Goal: Task Accomplishment & Management: Complete application form

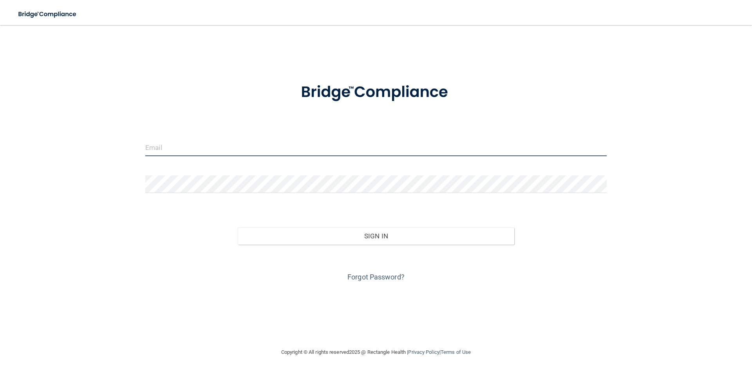
click at [217, 152] on input "email" at bounding box center [375, 148] width 461 height 18
type input "[EMAIL_ADDRESS][DOMAIN_NAME]"
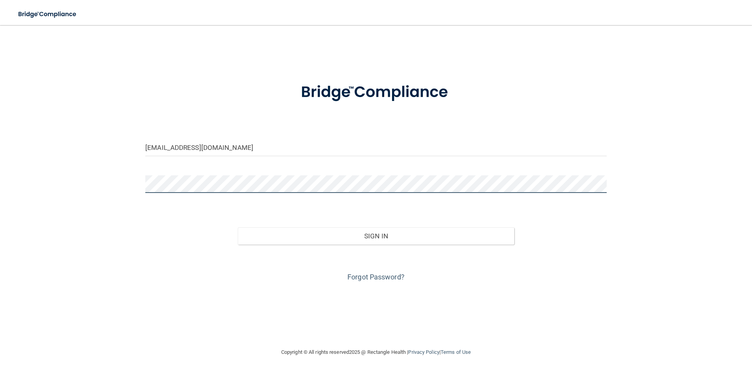
click at [238, 228] on button "Sign In" at bounding box center [376, 236] width 277 height 17
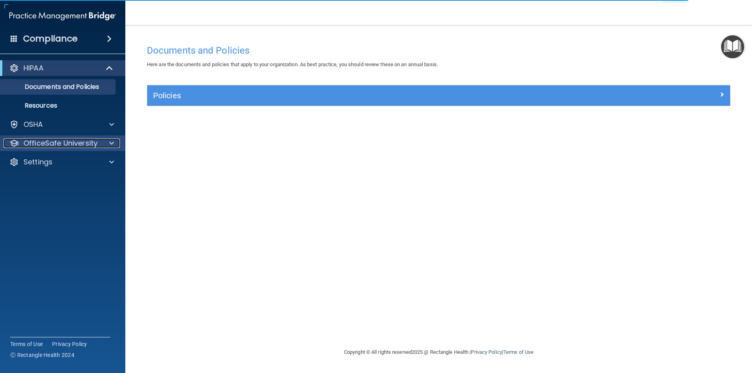
click at [101, 144] on div at bounding box center [111, 143] width 20 height 9
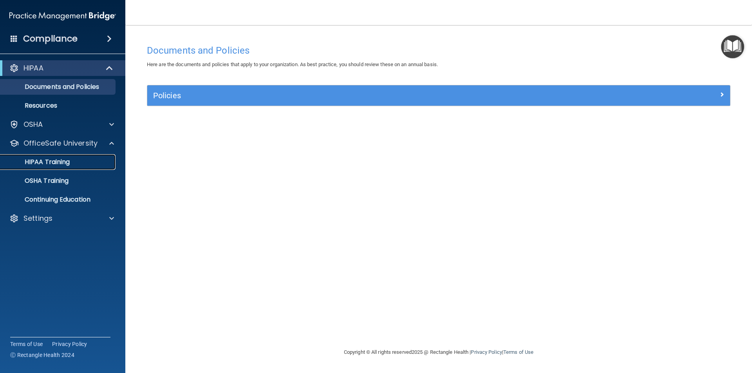
click at [78, 157] on link "HIPAA Training" at bounding box center [53, 162] width 123 height 16
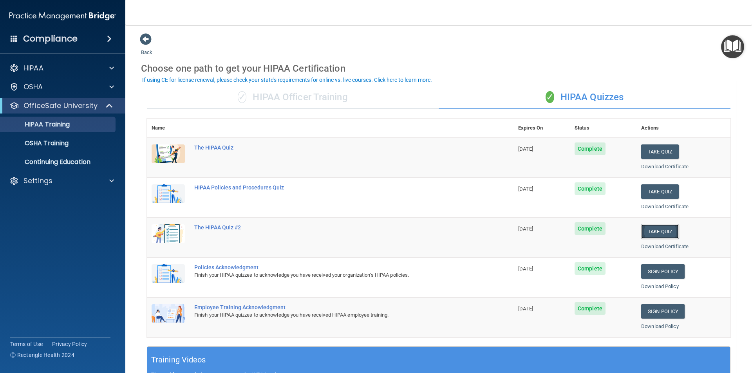
click at [652, 226] on button "Take Quiz" at bounding box center [660, 231] width 38 height 14
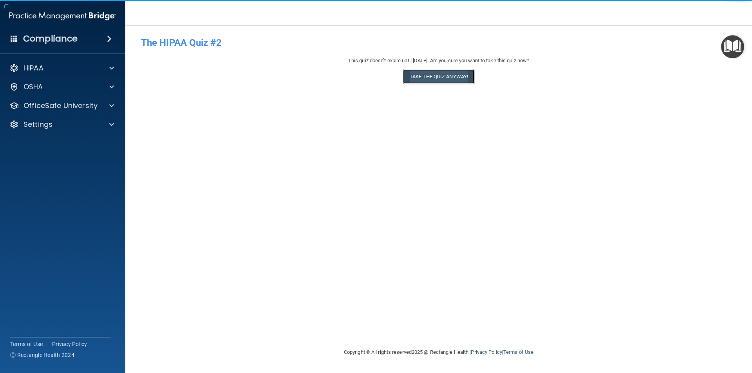
click at [452, 82] on button "Take the quiz anyway!" at bounding box center [438, 76] width 71 height 14
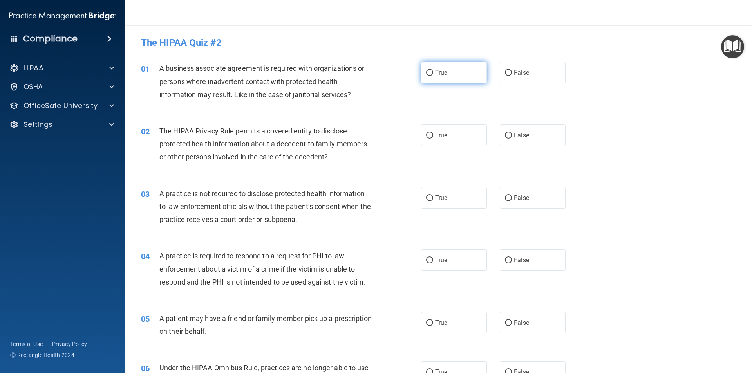
click at [429, 73] on input "True" at bounding box center [429, 73] width 7 height 6
radio input "true"
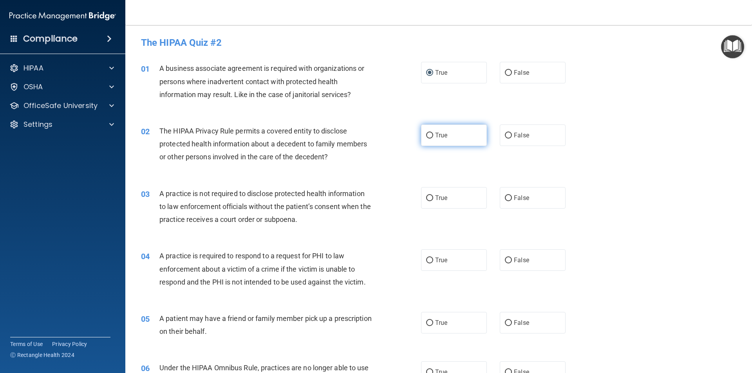
click at [430, 135] on input "True" at bounding box center [429, 136] width 7 height 6
radio input "true"
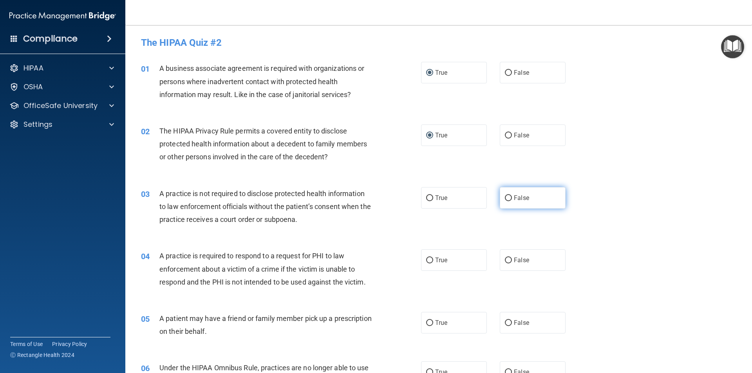
click at [513, 205] on label "False" at bounding box center [533, 198] width 66 height 22
click at [512, 201] on input "False" at bounding box center [508, 198] width 7 height 6
radio input "true"
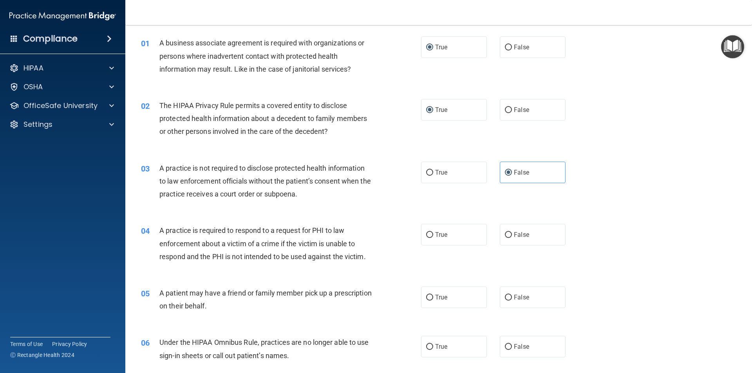
scroll to position [39, 0]
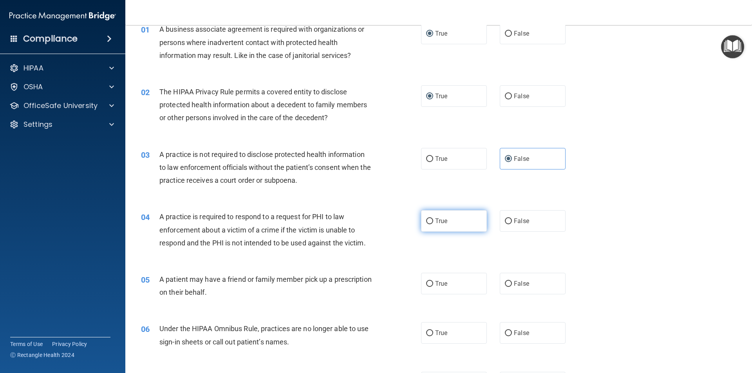
click at [421, 228] on label "True" at bounding box center [454, 221] width 66 height 22
click at [426, 224] on input "True" at bounding box center [429, 222] width 7 height 6
radio input "true"
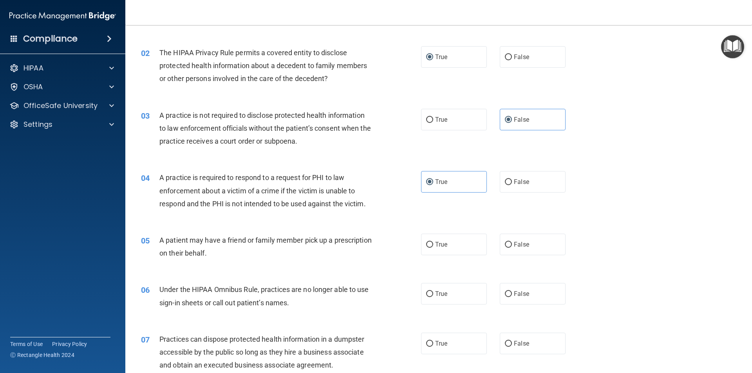
scroll to position [118, 0]
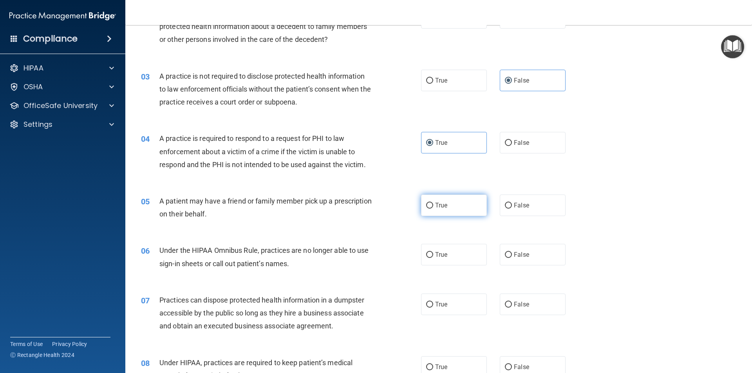
click at [426, 211] on label "True" at bounding box center [454, 206] width 66 height 22
click at [426, 209] on input "True" at bounding box center [429, 206] width 7 height 6
radio input "true"
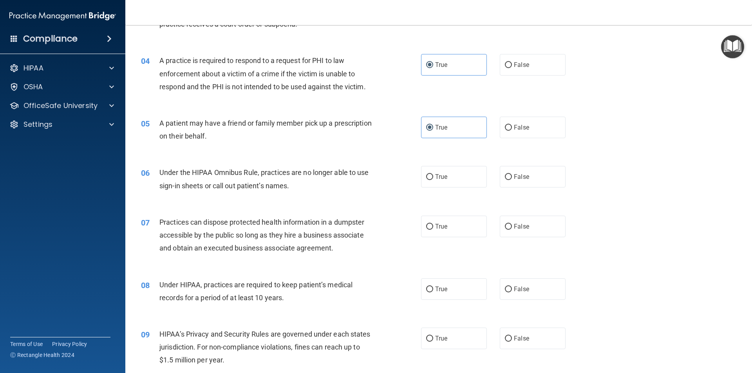
scroll to position [196, 0]
click at [529, 231] on label "False" at bounding box center [533, 226] width 66 height 22
click at [512, 230] on input "False" at bounding box center [508, 227] width 7 height 6
radio input "true"
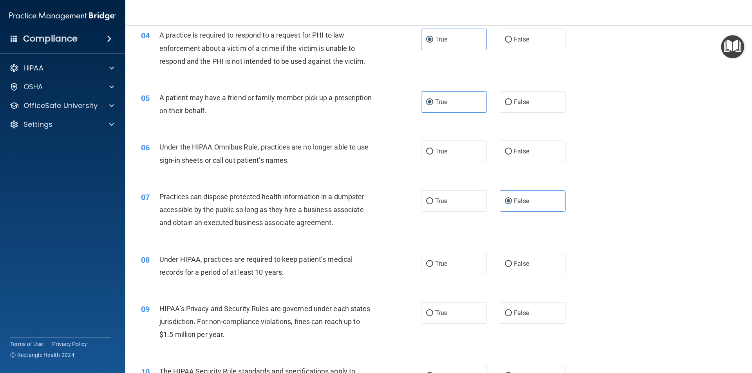
scroll to position [235, 0]
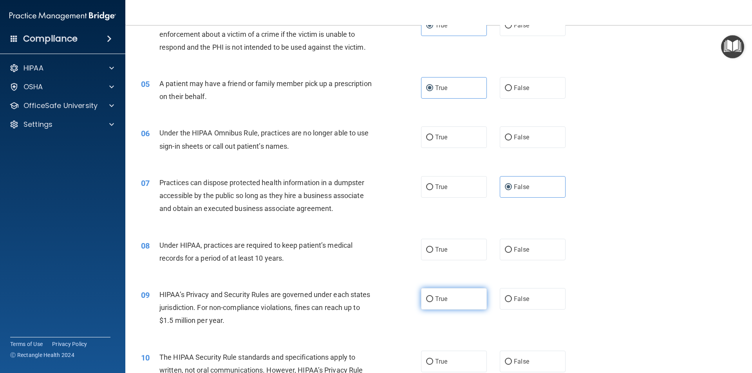
click at [428, 299] on input "True" at bounding box center [429, 299] width 7 height 6
radio input "true"
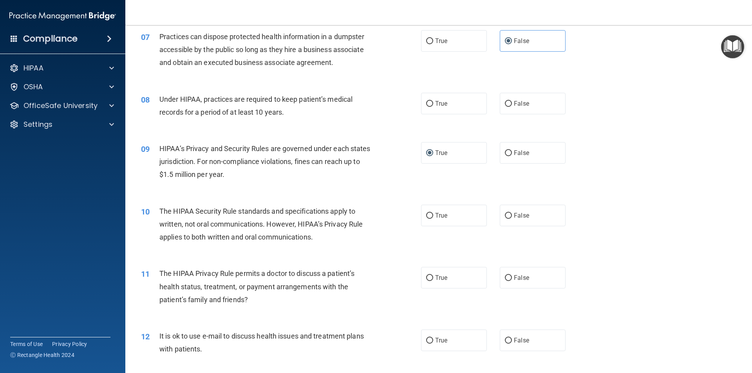
scroll to position [392, 0]
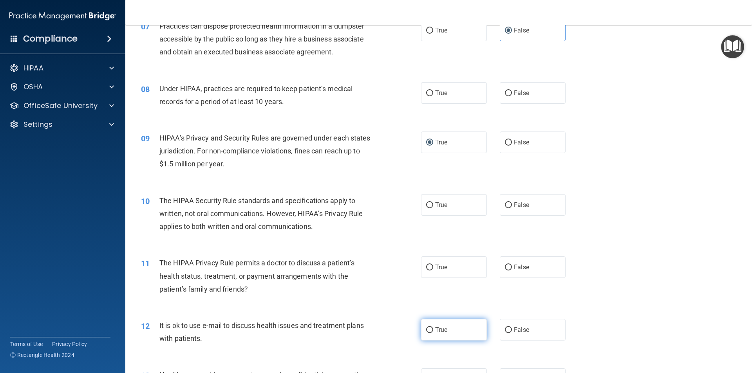
click at [450, 333] on label "True" at bounding box center [454, 330] width 66 height 22
click at [433, 333] on input "True" at bounding box center [429, 330] width 7 height 6
radio input "true"
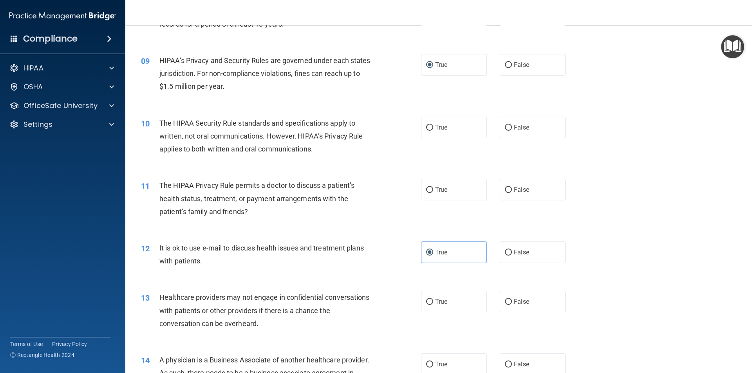
scroll to position [470, 0]
click at [452, 307] on label "True" at bounding box center [454, 301] width 66 height 22
click at [433, 304] on input "True" at bounding box center [429, 301] width 7 height 6
radio input "true"
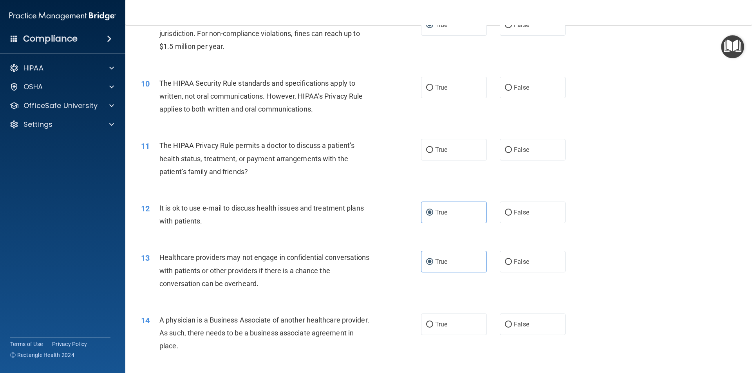
scroll to position [548, 0]
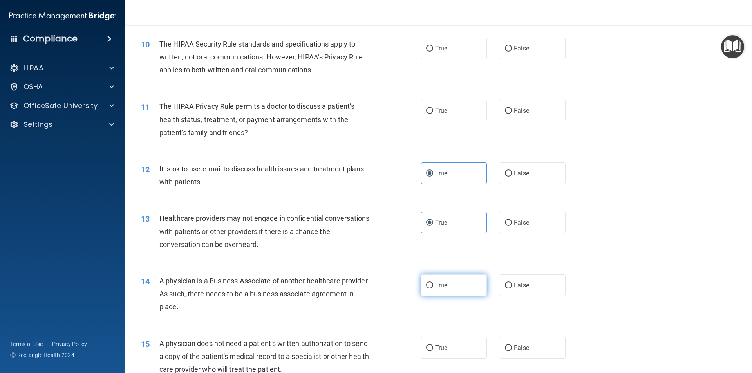
click at [427, 286] on input "True" at bounding box center [429, 286] width 7 height 6
radio input "true"
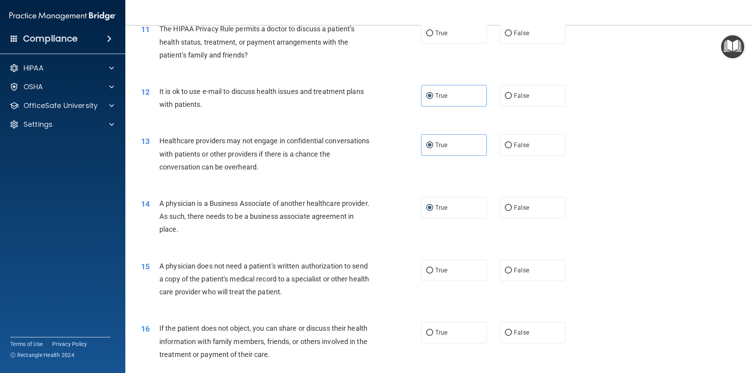
scroll to position [627, 0]
click at [438, 270] on span "True" at bounding box center [441, 269] width 12 height 7
click at [433, 270] on input "True" at bounding box center [429, 270] width 7 height 6
radio input "true"
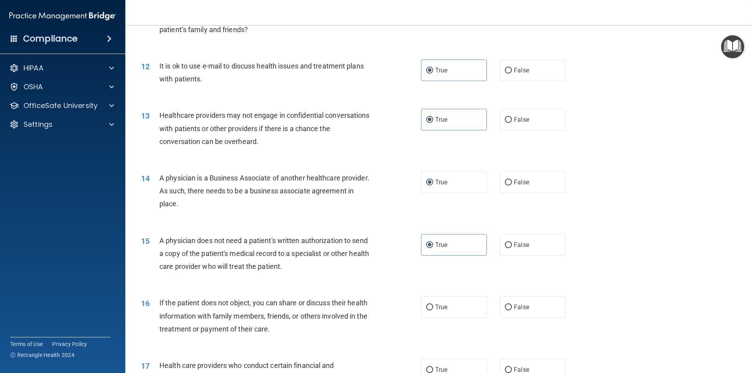
scroll to position [705, 0]
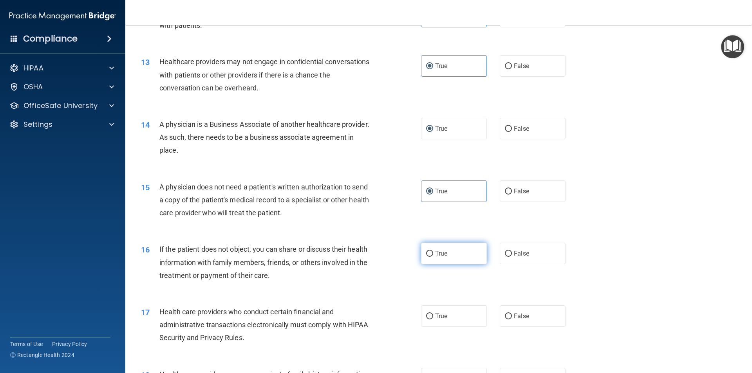
click at [435, 255] on span "True" at bounding box center [441, 253] width 12 height 7
click at [433, 255] on input "True" at bounding box center [429, 254] width 7 height 6
radio input "true"
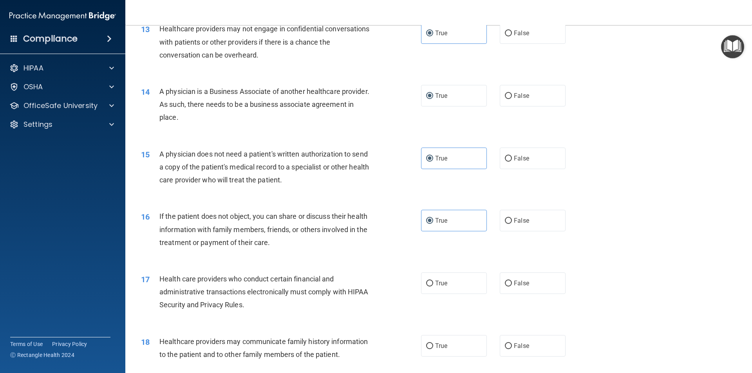
scroll to position [783, 0]
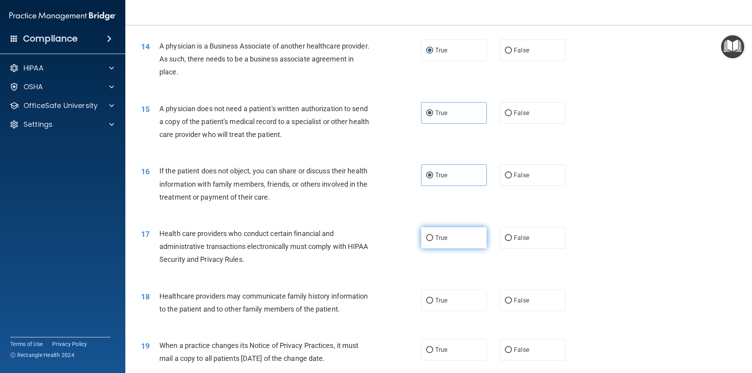
click at [455, 246] on label "True" at bounding box center [454, 238] width 66 height 22
click at [433, 241] on input "True" at bounding box center [429, 238] width 7 height 6
radio input "true"
click at [512, 305] on label "False" at bounding box center [533, 301] width 66 height 22
click at [512, 304] on input "False" at bounding box center [508, 301] width 7 height 6
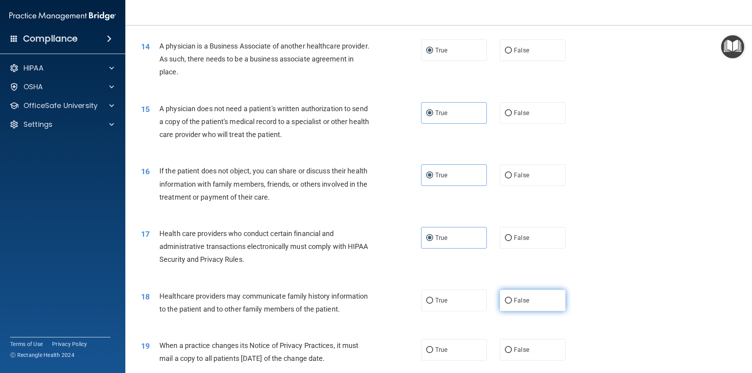
radio input "true"
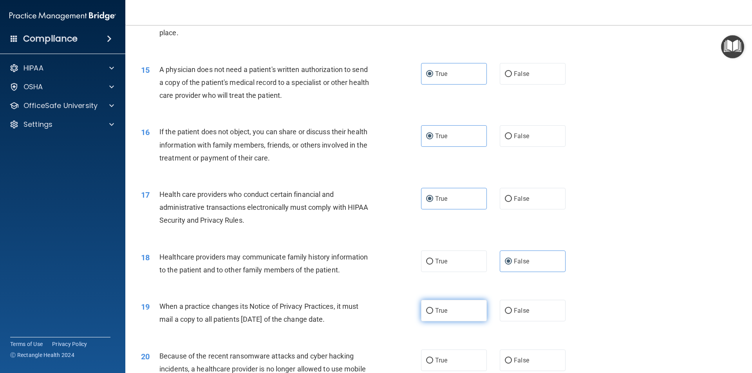
click at [429, 315] on label "True" at bounding box center [454, 311] width 66 height 22
click at [429, 314] on input "True" at bounding box center [429, 311] width 7 height 6
radio input "true"
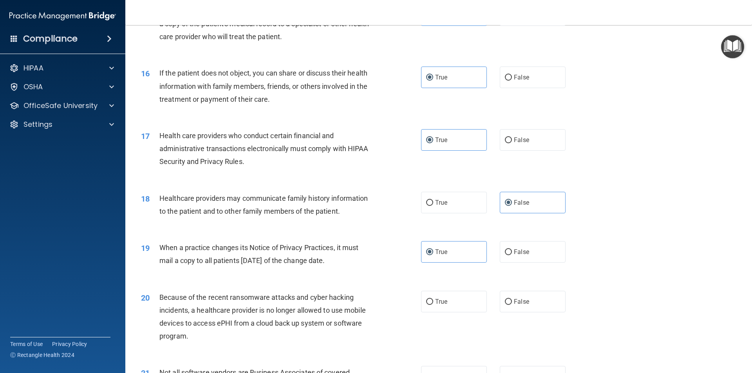
scroll to position [940, 0]
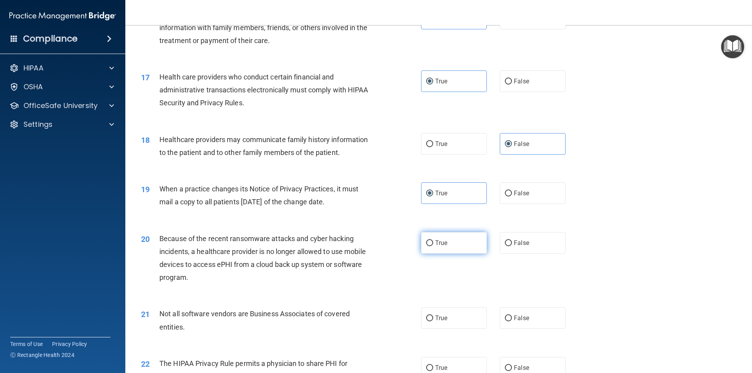
click at [421, 248] on label "True" at bounding box center [454, 243] width 66 height 22
click at [426, 246] on input "True" at bounding box center [429, 243] width 7 height 6
radio input "true"
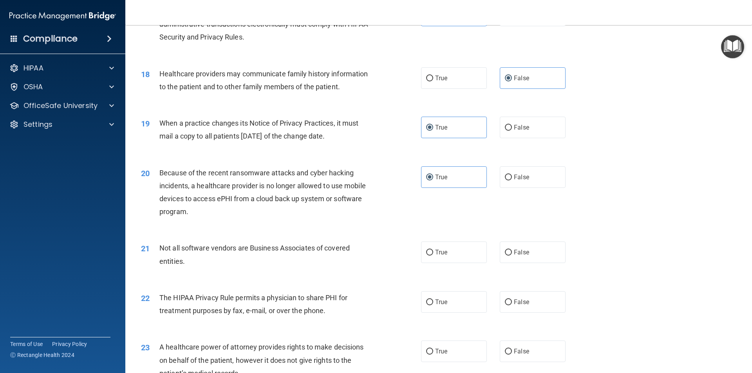
scroll to position [1018, 0]
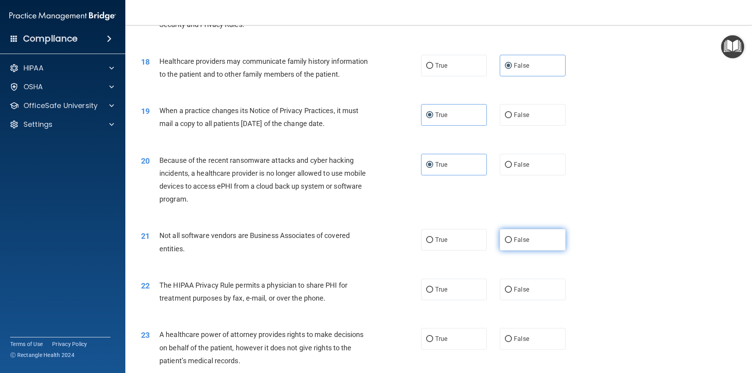
click at [515, 241] on span "False" at bounding box center [521, 239] width 15 height 7
click at [512, 241] on input "False" at bounding box center [508, 240] width 7 height 6
radio input "true"
click at [433, 298] on label "True" at bounding box center [454, 290] width 66 height 22
click at [433, 293] on input "True" at bounding box center [429, 290] width 7 height 6
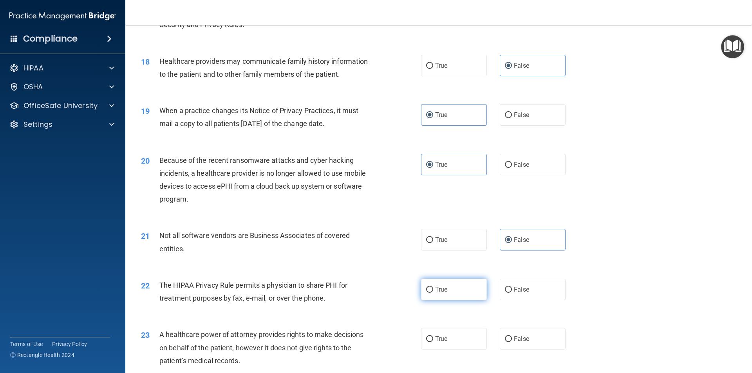
radio input "true"
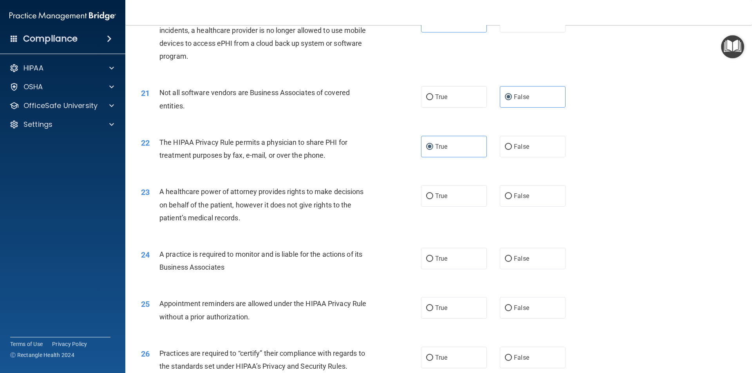
scroll to position [1175, 0]
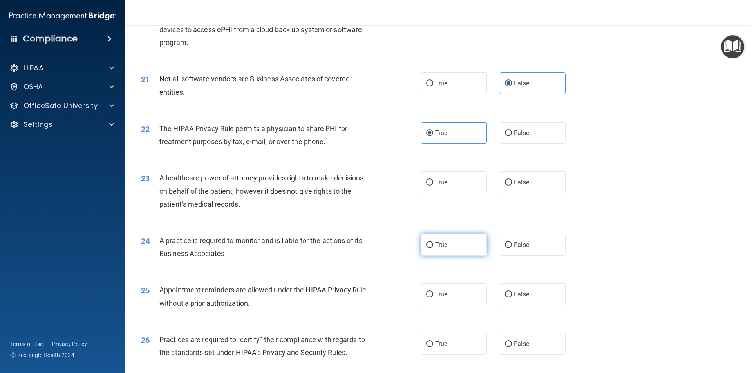
click at [421, 247] on label "True" at bounding box center [454, 245] width 66 height 22
click at [426, 247] on input "True" at bounding box center [429, 245] width 7 height 6
radio input "true"
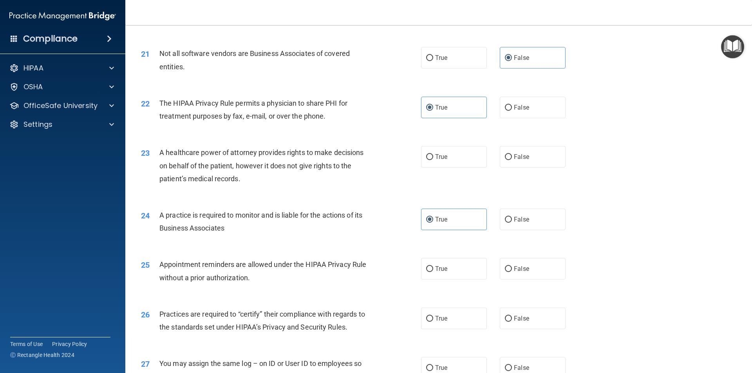
scroll to position [1214, 0]
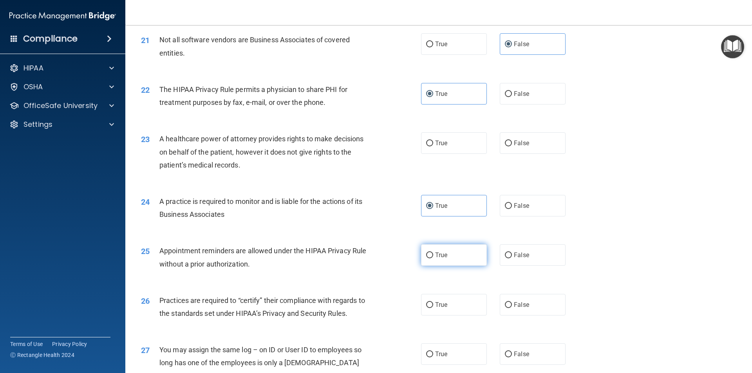
click at [445, 260] on label "True" at bounding box center [454, 255] width 66 height 22
click at [433, 259] on input "True" at bounding box center [429, 256] width 7 height 6
radio input "true"
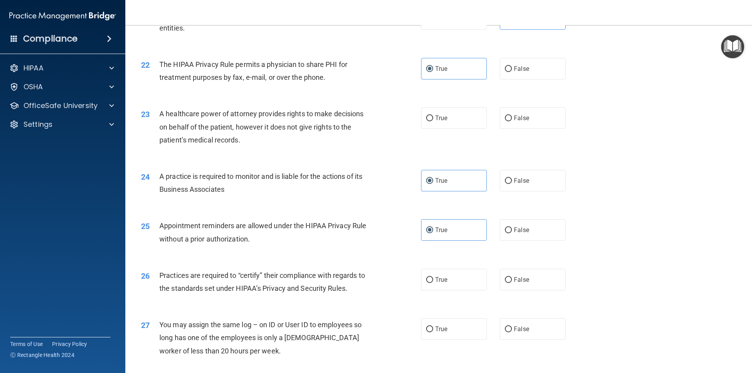
scroll to position [1253, 0]
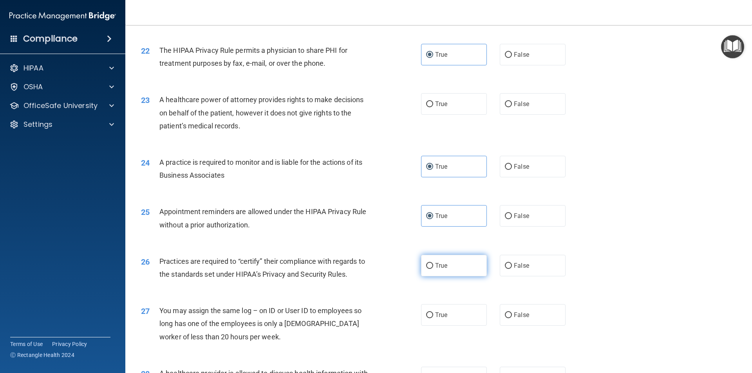
click at [427, 273] on label "True" at bounding box center [454, 266] width 66 height 22
click at [427, 269] on input "True" at bounding box center [429, 266] width 7 height 6
radio input "true"
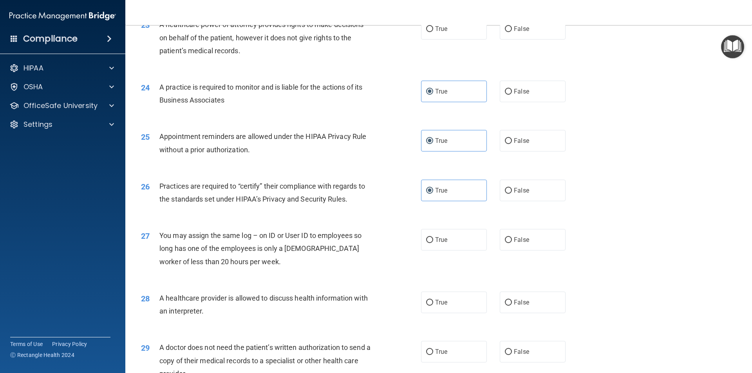
scroll to position [1332, 0]
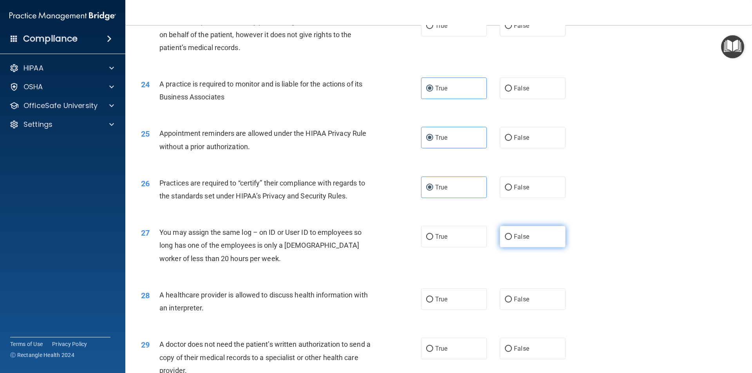
click at [529, 240] on label "False" at bounding box center [533, 237] width 66 height 22
click at [512, 240] on input "False" at bounding box center [508, 237] width 7 height 6
radio input "true"
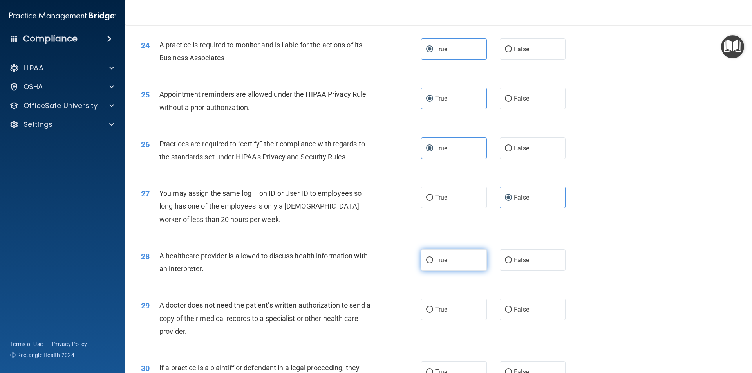
click at [444, 268] on label "True" at bounding box center [454, 260] width 66 height 22
click at [433, 264] on input "True" at bounding box center [429, 261] width 7 height 6
radio input "true"
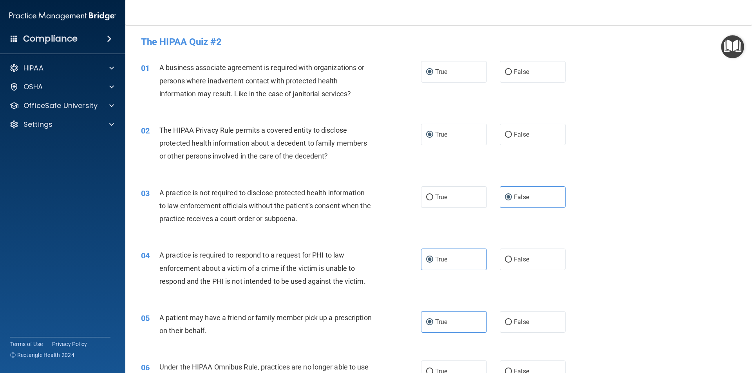
scroll to position [0, 0]
